Goal: Task Accomplishment & Management: Manage account settings

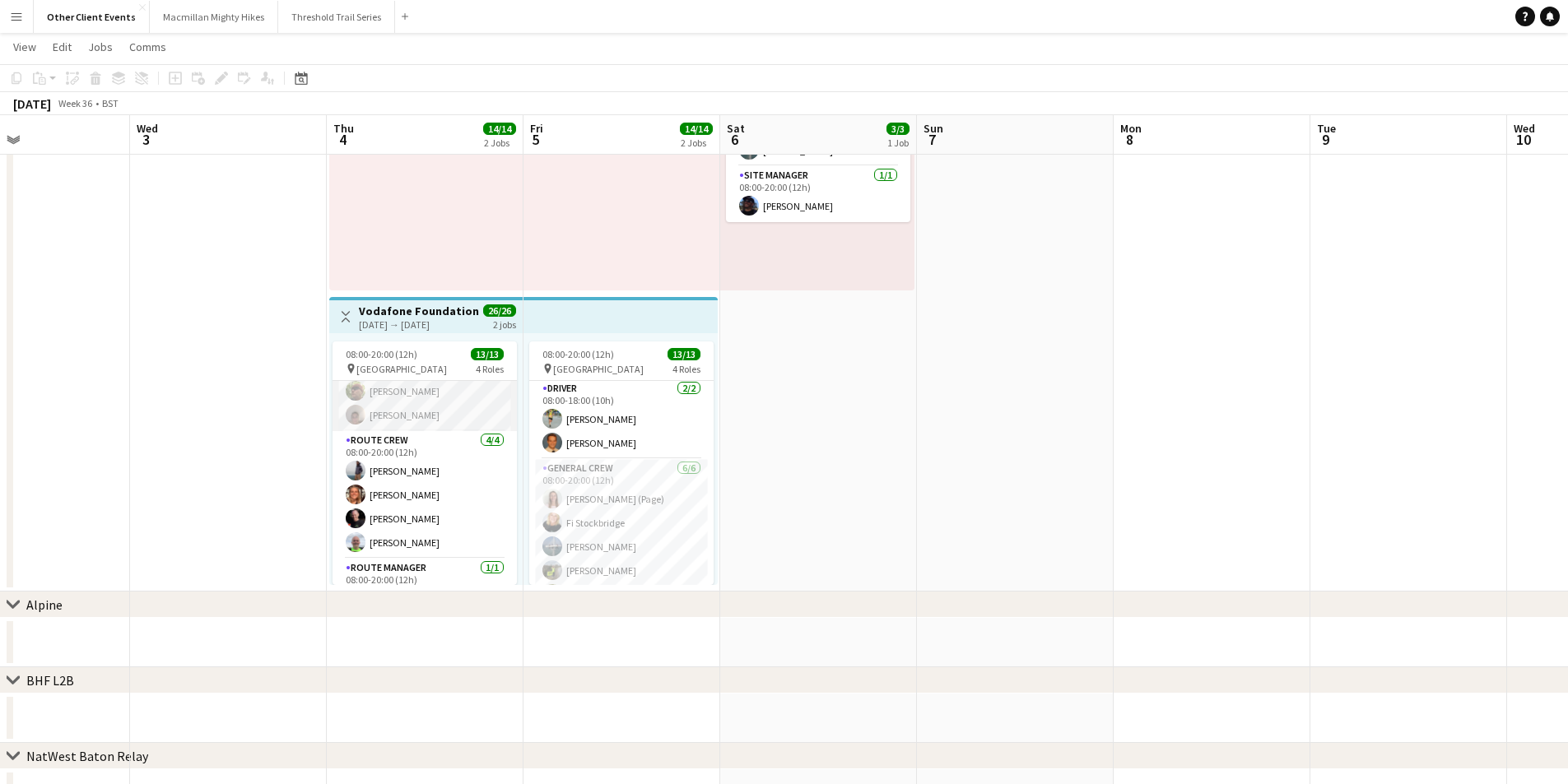
scroll to position [203, 0]
click at [356, 495] on app-user-avatar at bounding box center [355, 496] width 19 height 19
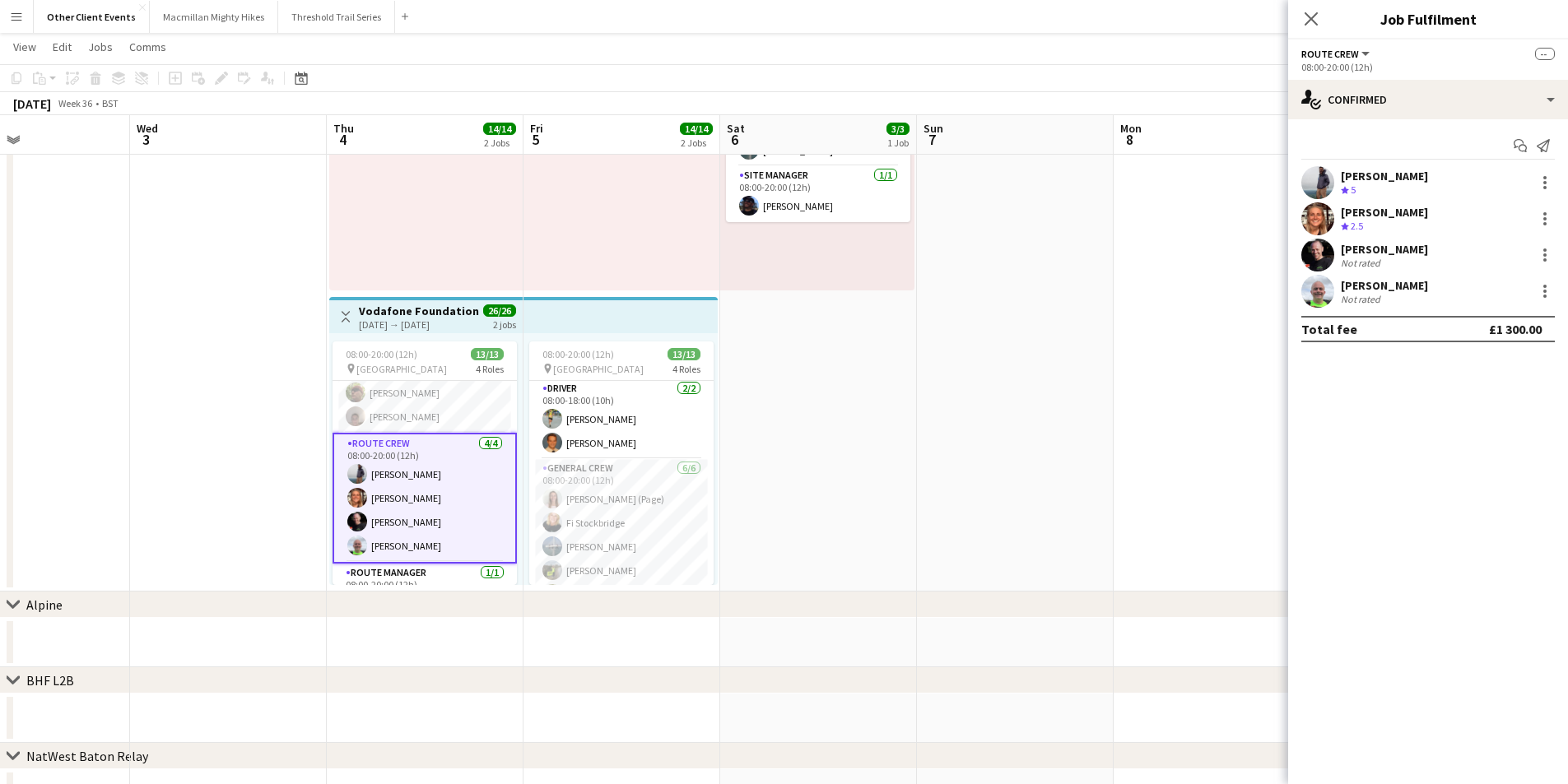
click at [1341, 224] on icon "Crew rating" at bounding box center [1344, 226] width 8 height 8
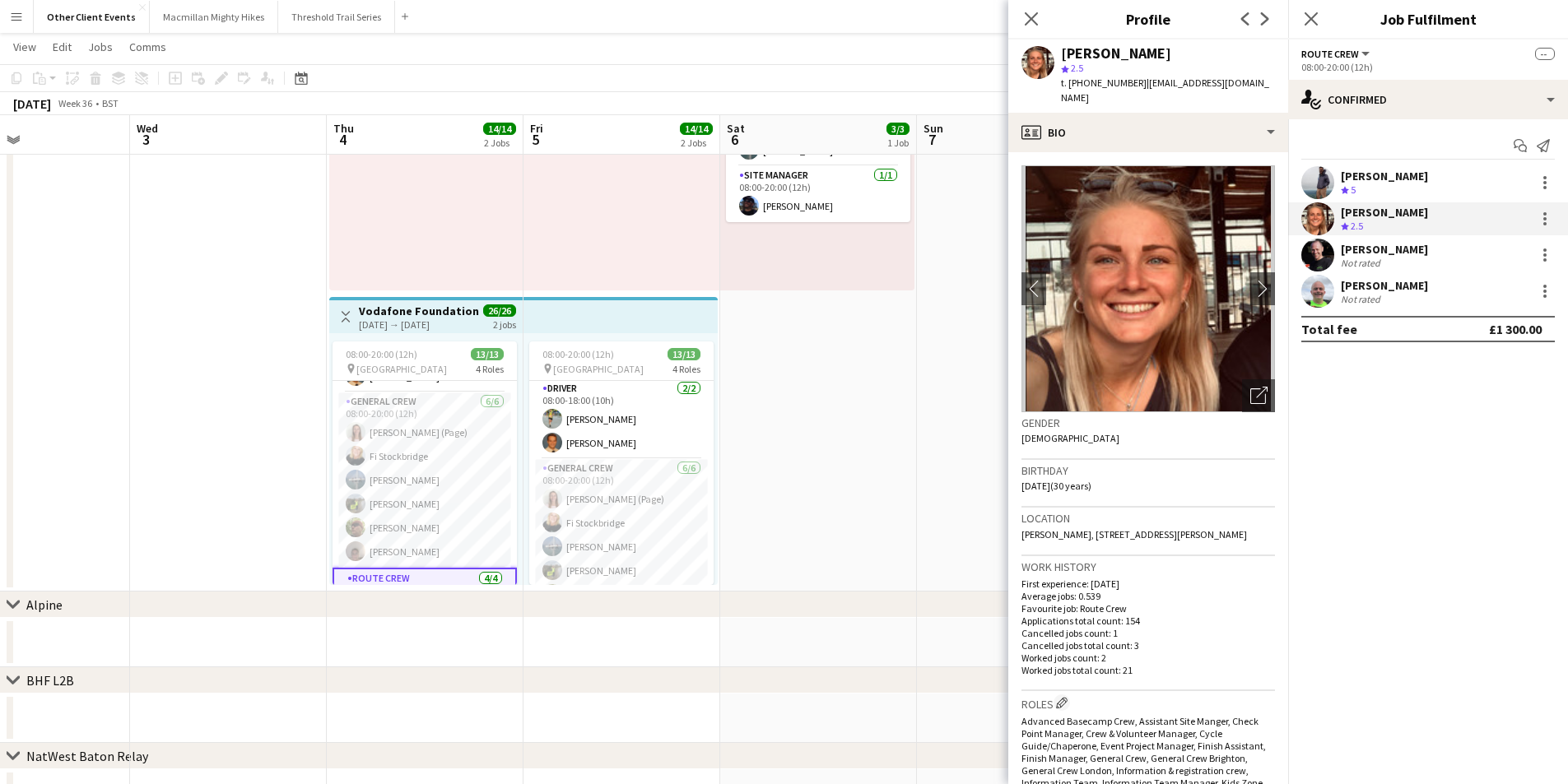
scroll to position [67, 0]
click at [389, 428] on app-card-role "General Crew [DATE] 08:00-20:00 (12h) [PERSON_NAME] (Page) Fi Stockbridge [PERS…" at bounding box center [424, 481] width 185 height 175
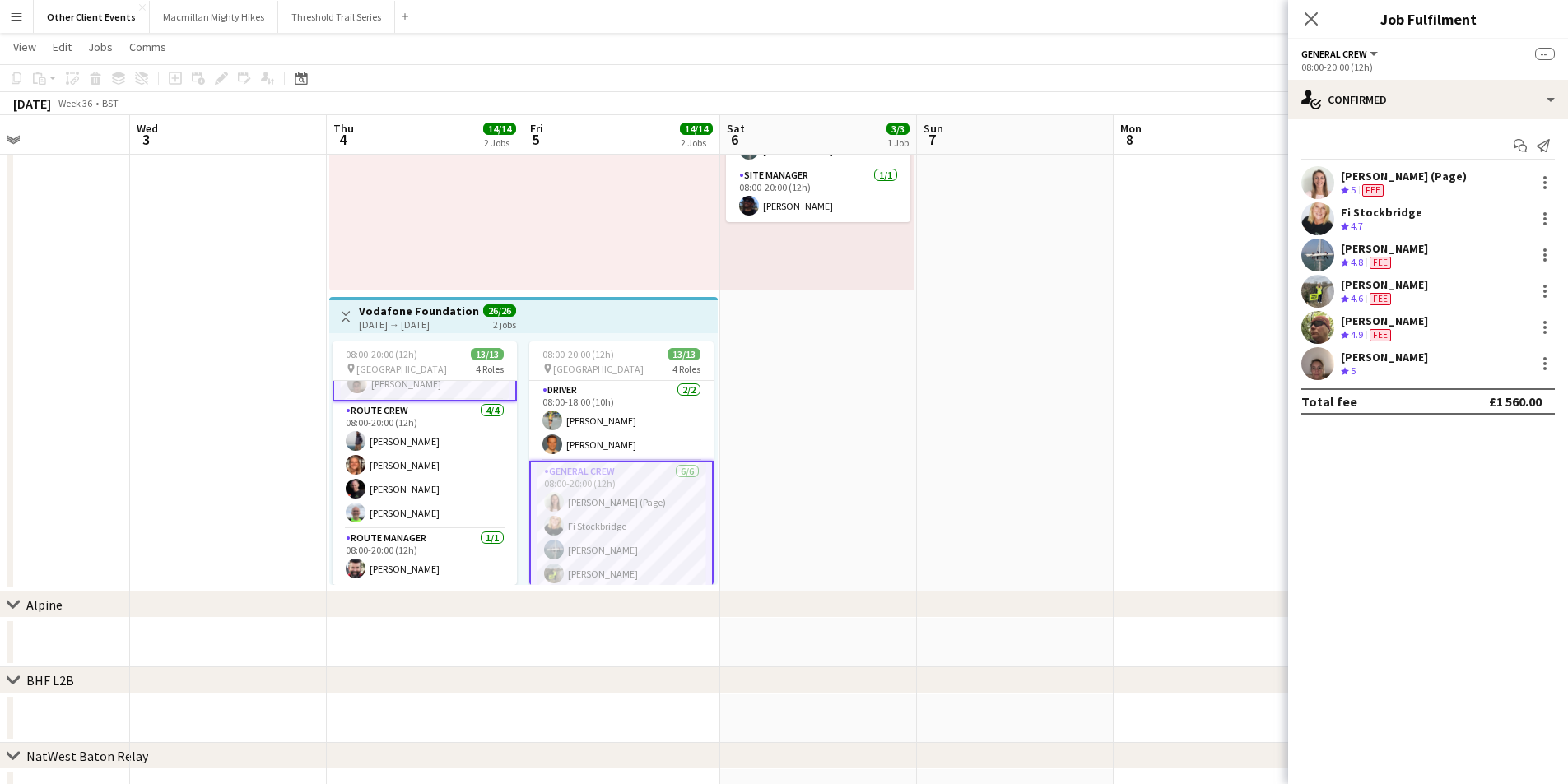
scroll to position [0, 0]
click at [563, 421] on app-card-role "Driver [DATE] 08:00-18:00 (10h) [PERSON_NAME] [PERSON_NAME]" at bounding box center [621, 421] width 185 height 80
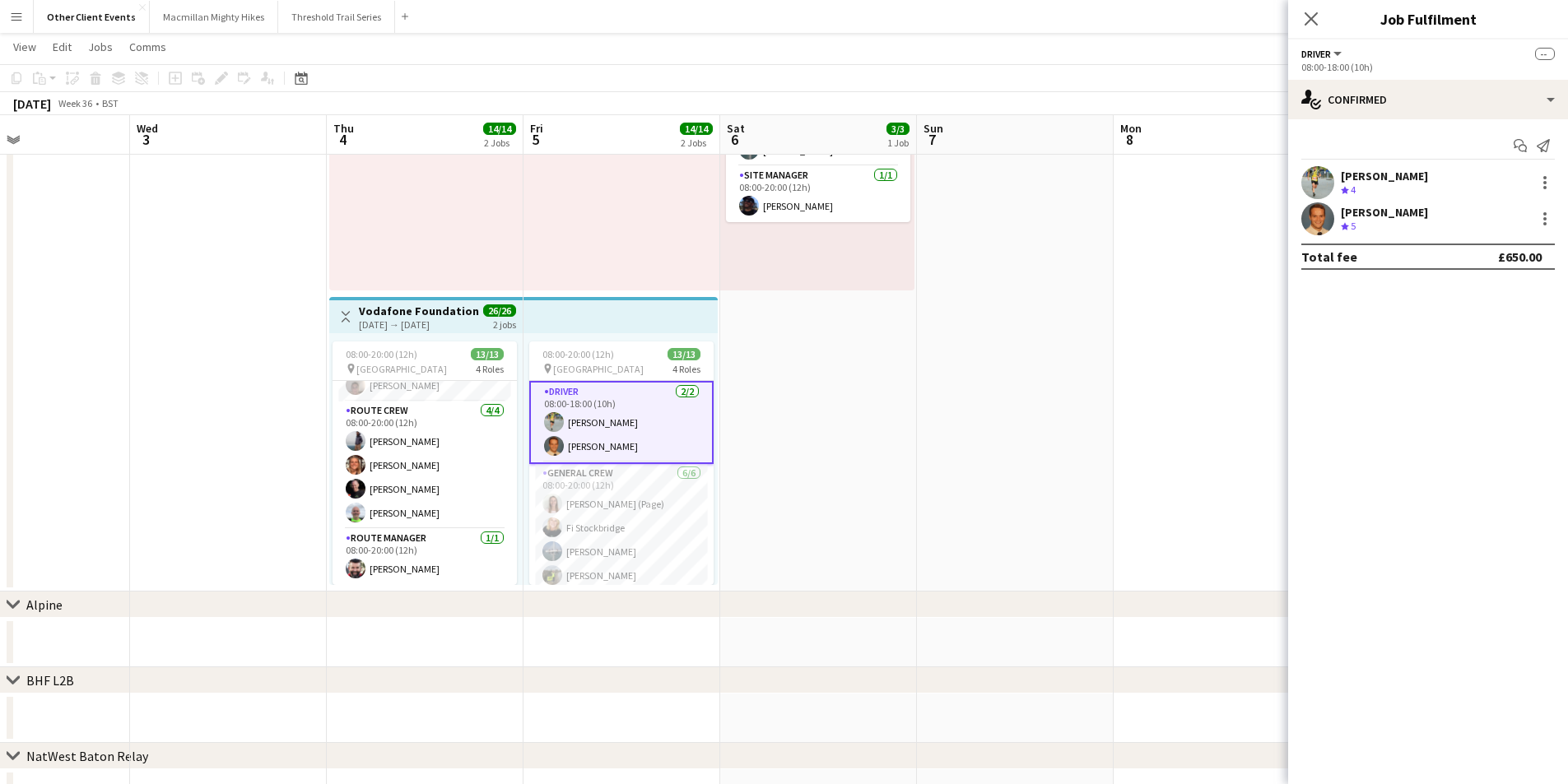
click at [1312, 184] on app-user-avatar at bounding box center [1317, 182] width 33 height 33
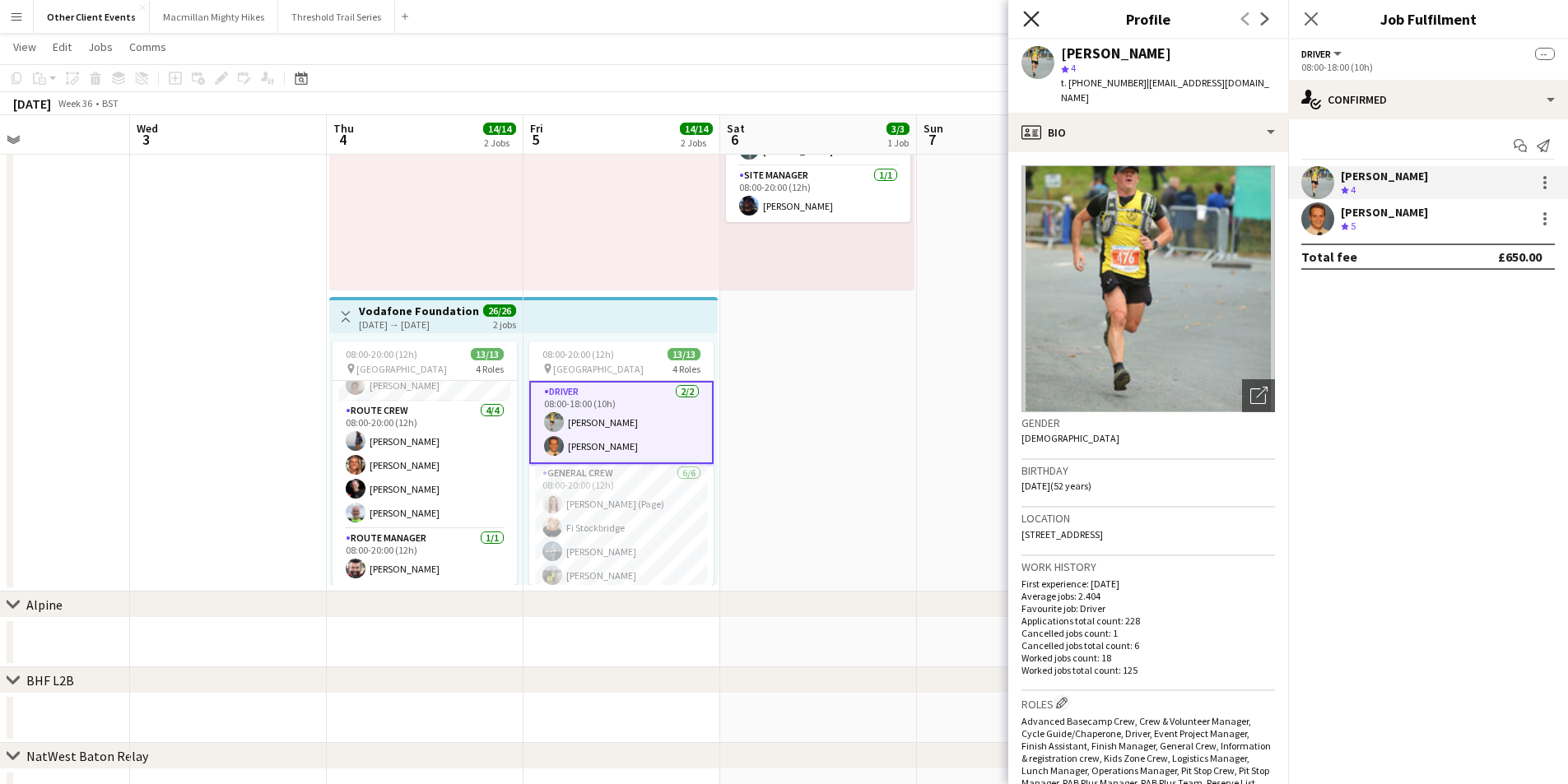
click at [1032, 21] on icon "Close pop-in" at bounding box center [1031, 19] width 16 height 16
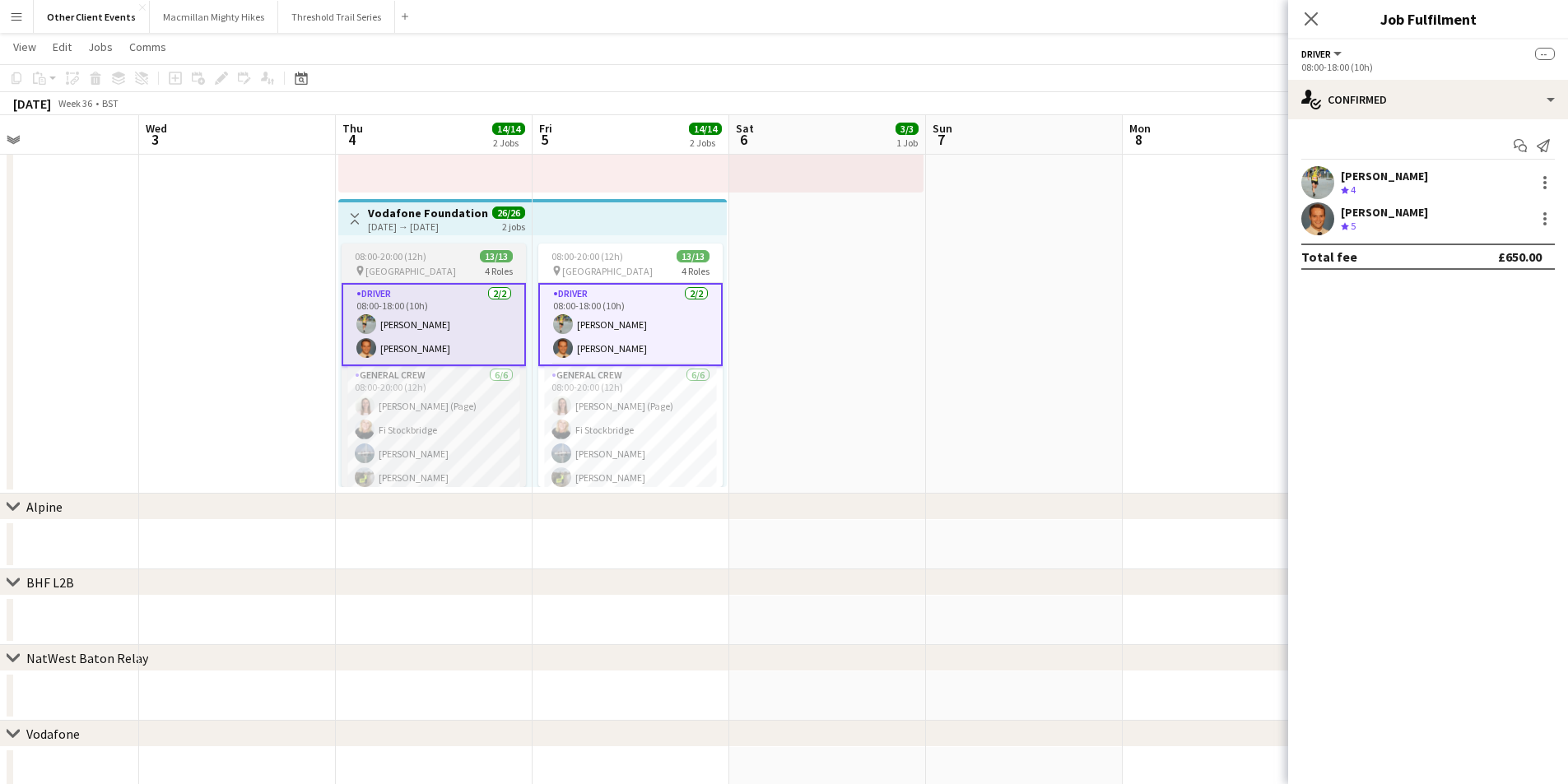
click at [487, 249] on app-job-card "08:00-20:00 (12h) 13/13 pin [GEOGRAPHIC_DATA] 4 Roles Driver [DATE] 08:00-18:00…" at bounding box center [434, 365] width 185 height 244
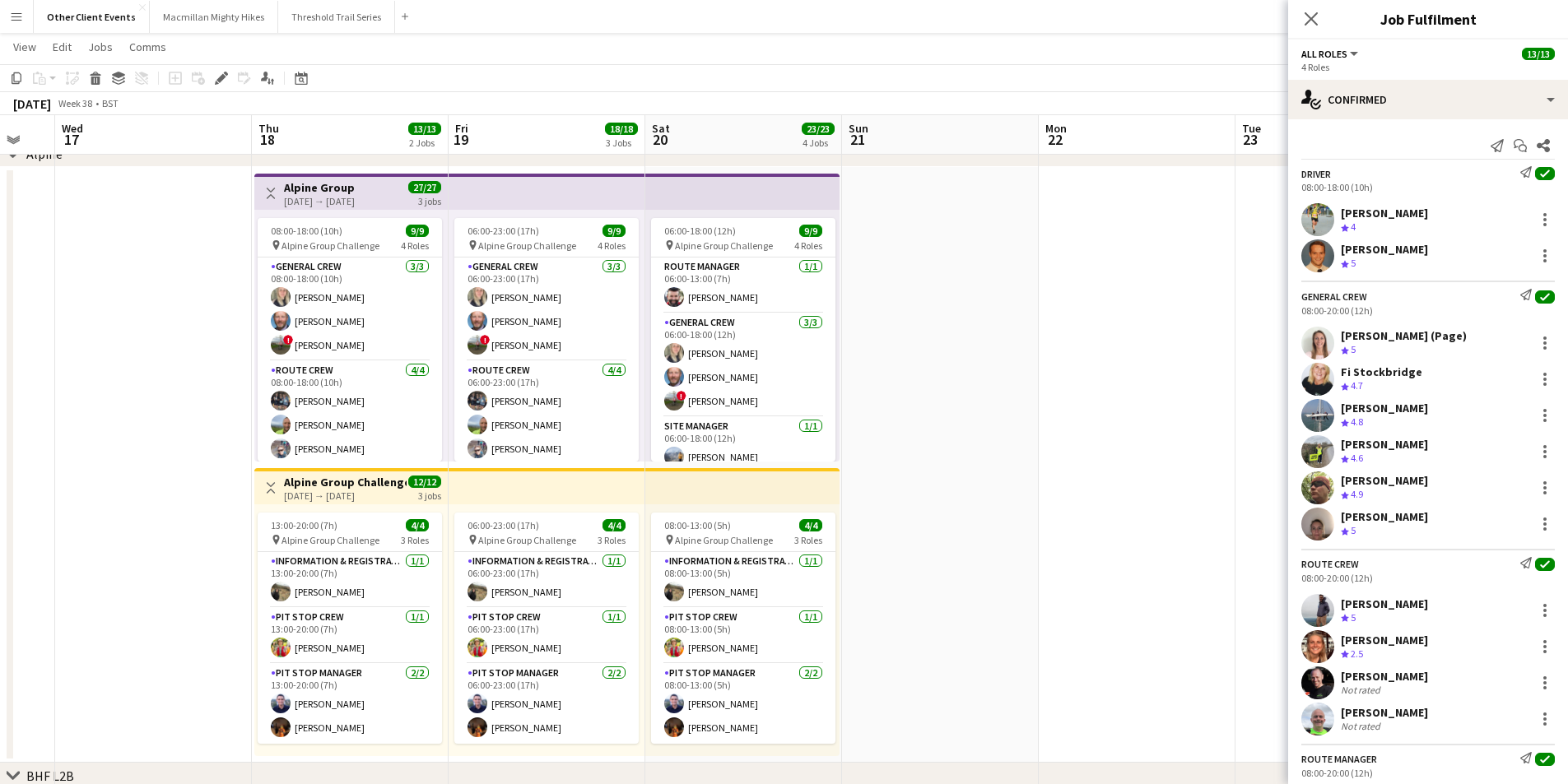
scroll to position [637, 0]
click at [1307, 13] on icon "Close pop-in" at bounding box center [1310, 19] width 16 height 16
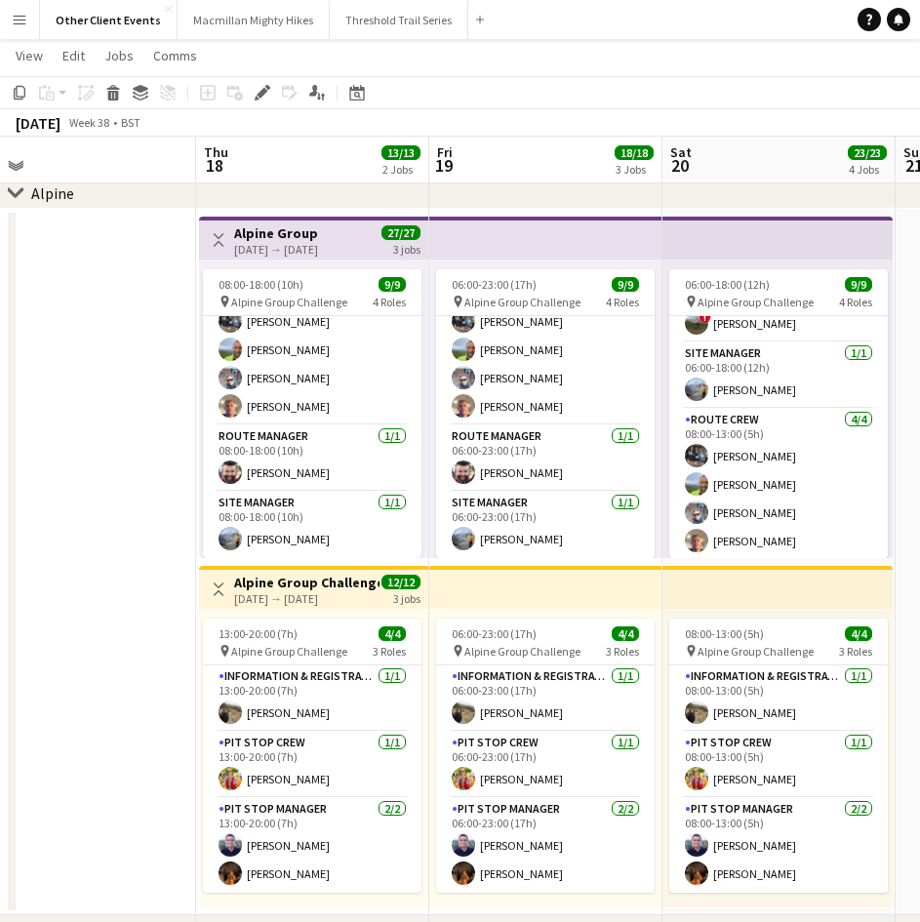
scroll to position [0, 746]
